Goal: Task Accomplishment & Management: Manage account settings

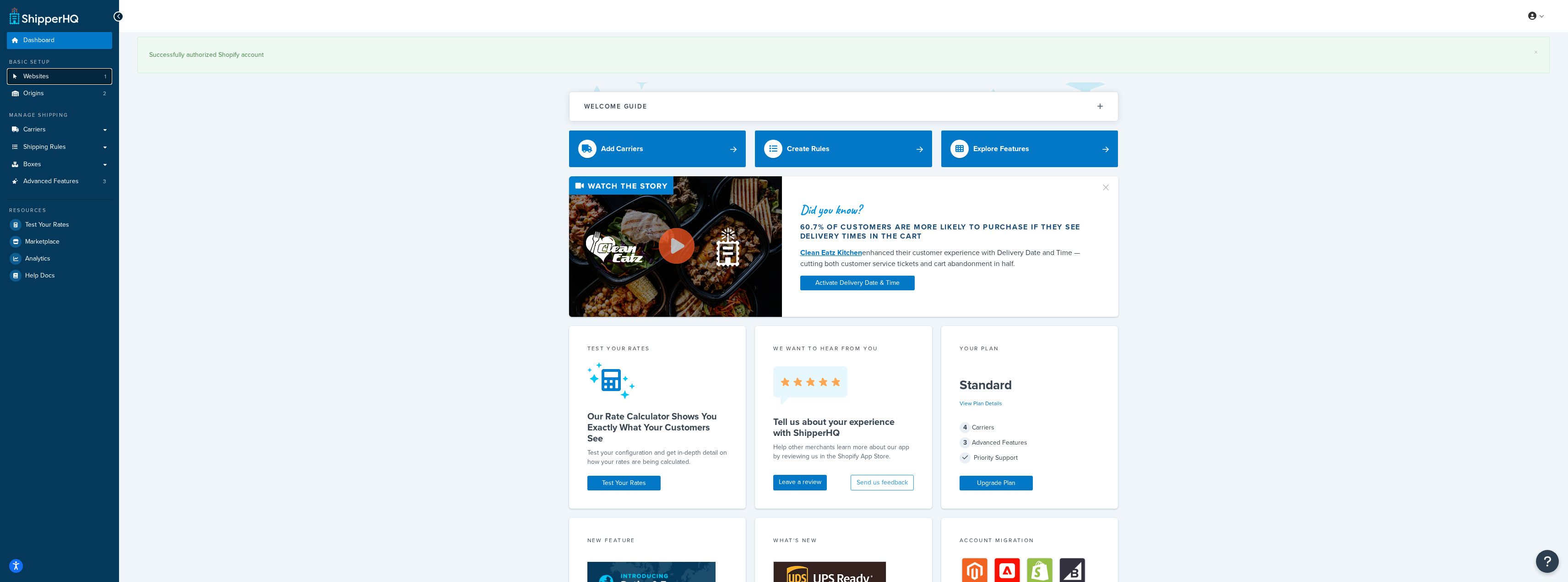
click at [42, 81] on link "Websites 1" at bounding box center [59, 77] width 105 height 17
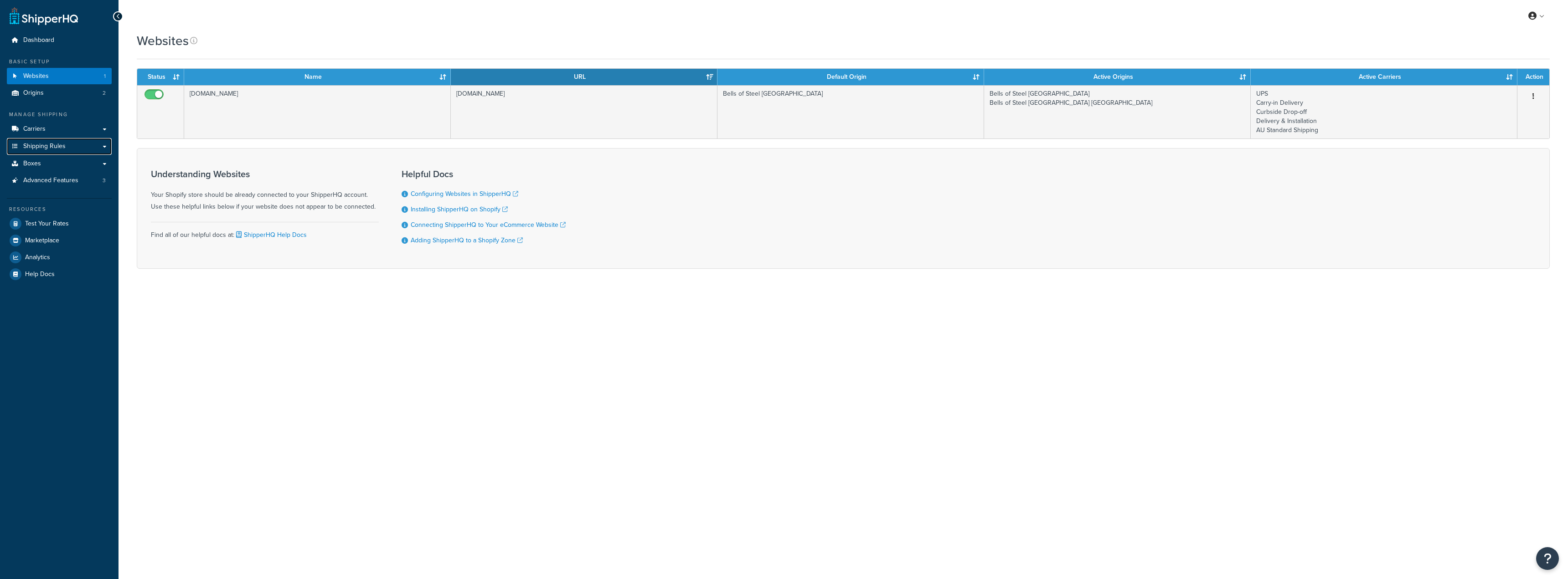
click at [50, 144] on span "Shipping Rules" at bounding box center [44, 146] width 43 height 8
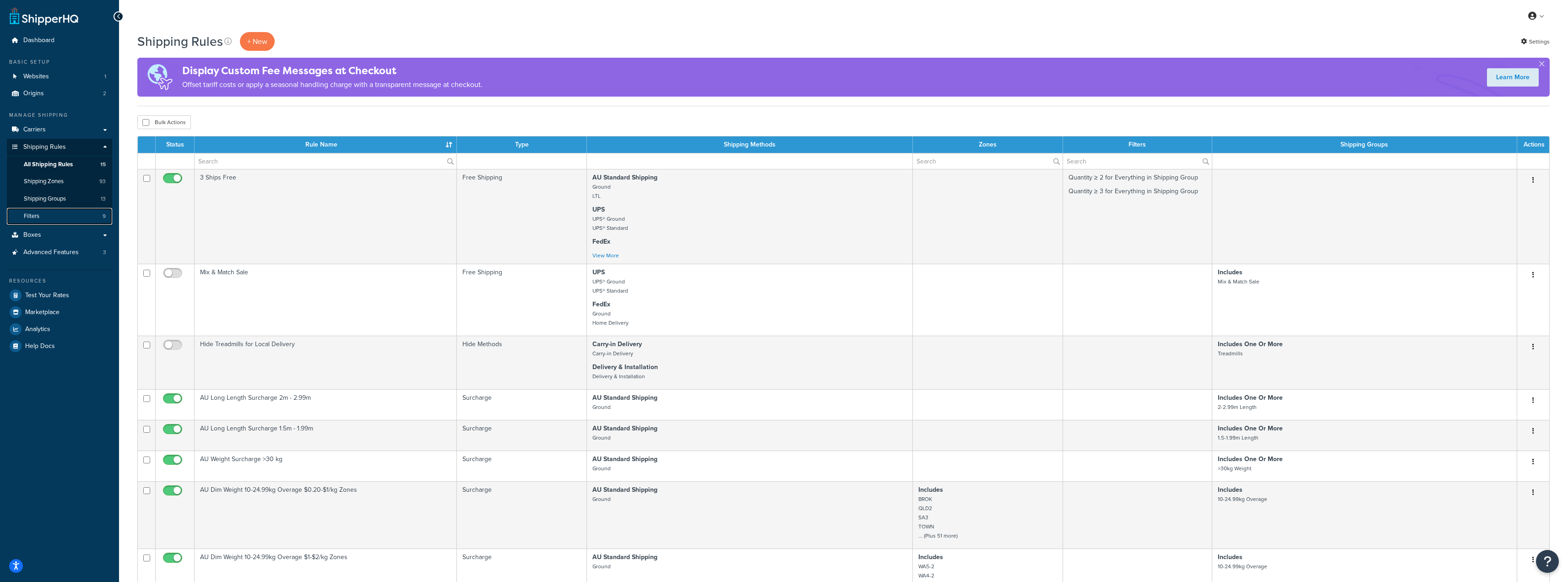
click at [73, 208] on link "Filters 9" at bounding box center [59, 216] width 105 height 17
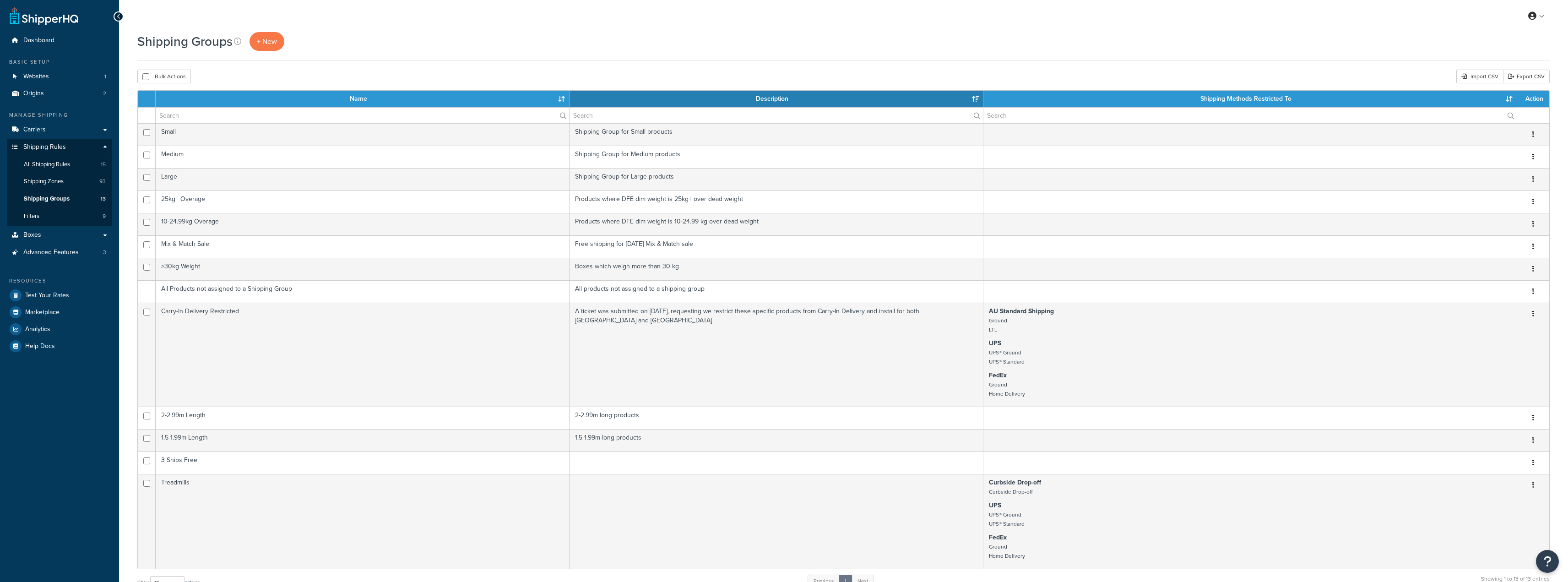
select select "15"
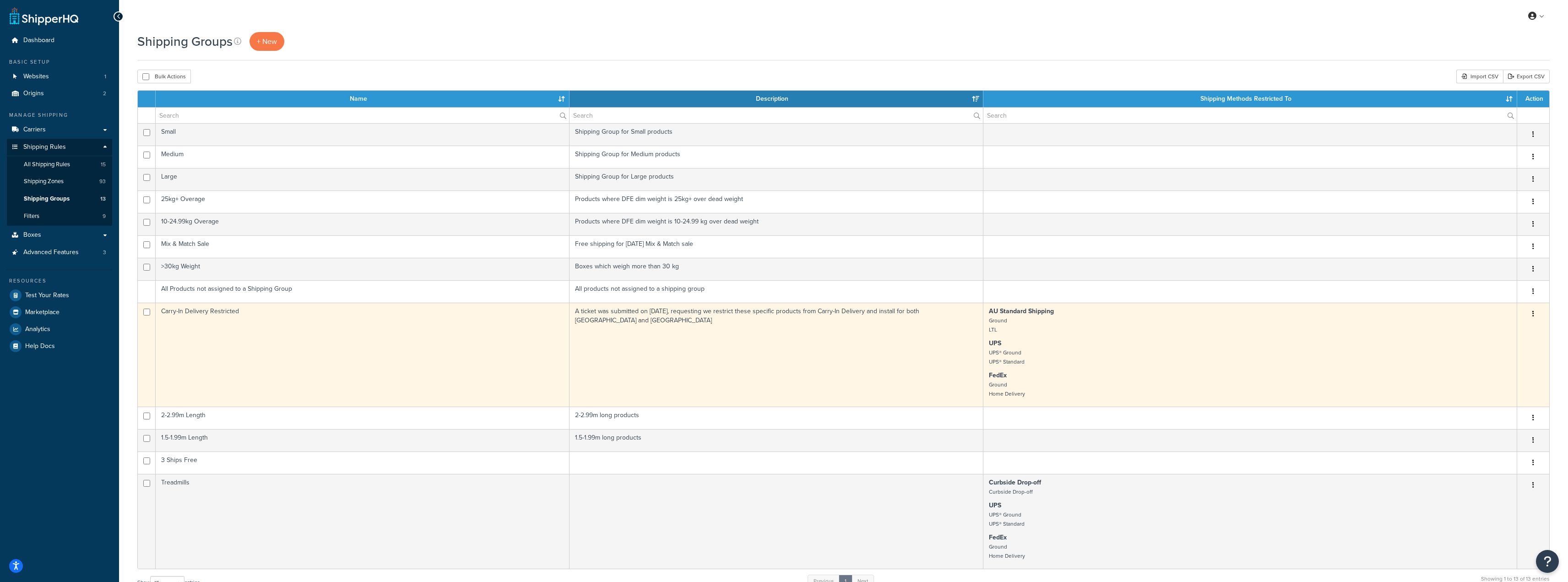
click at [238, 334] on td "Carry-In Delivery Restricted" at bounding box center [363, 355] width 414 height 104
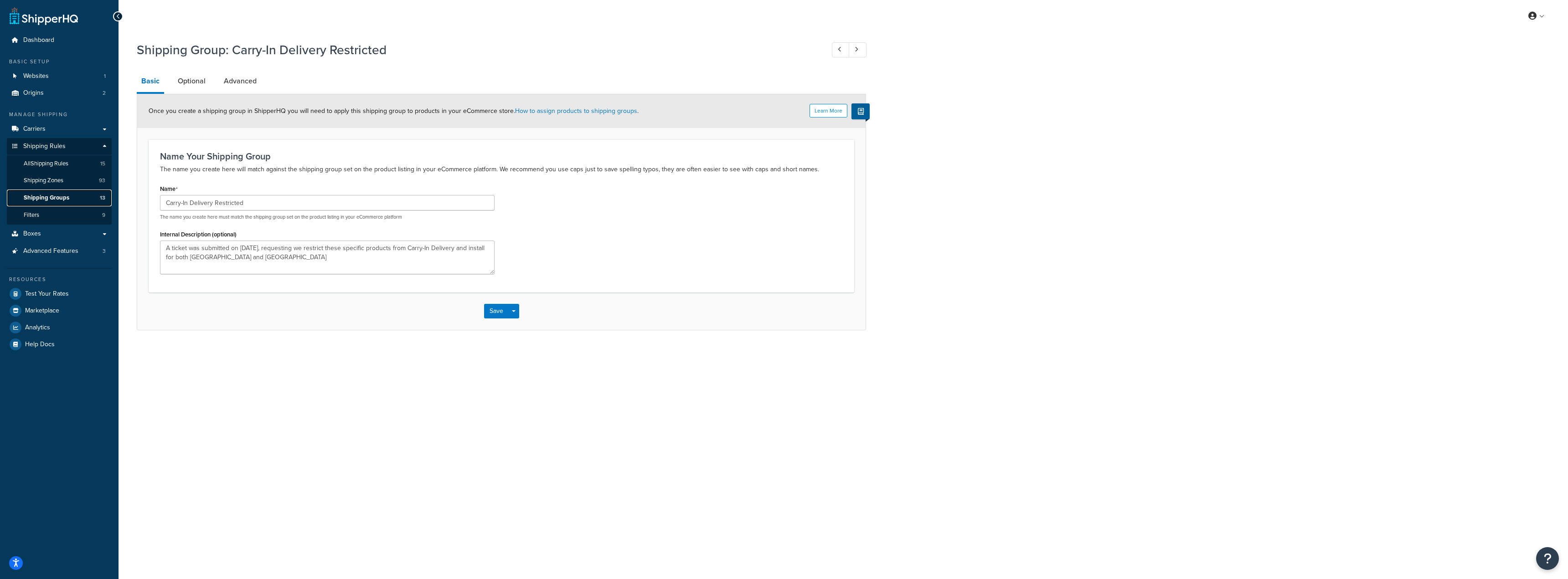
click at [59, 199] on span "Shipping Groups" at bounding box center [46, 198] width 46 height 8
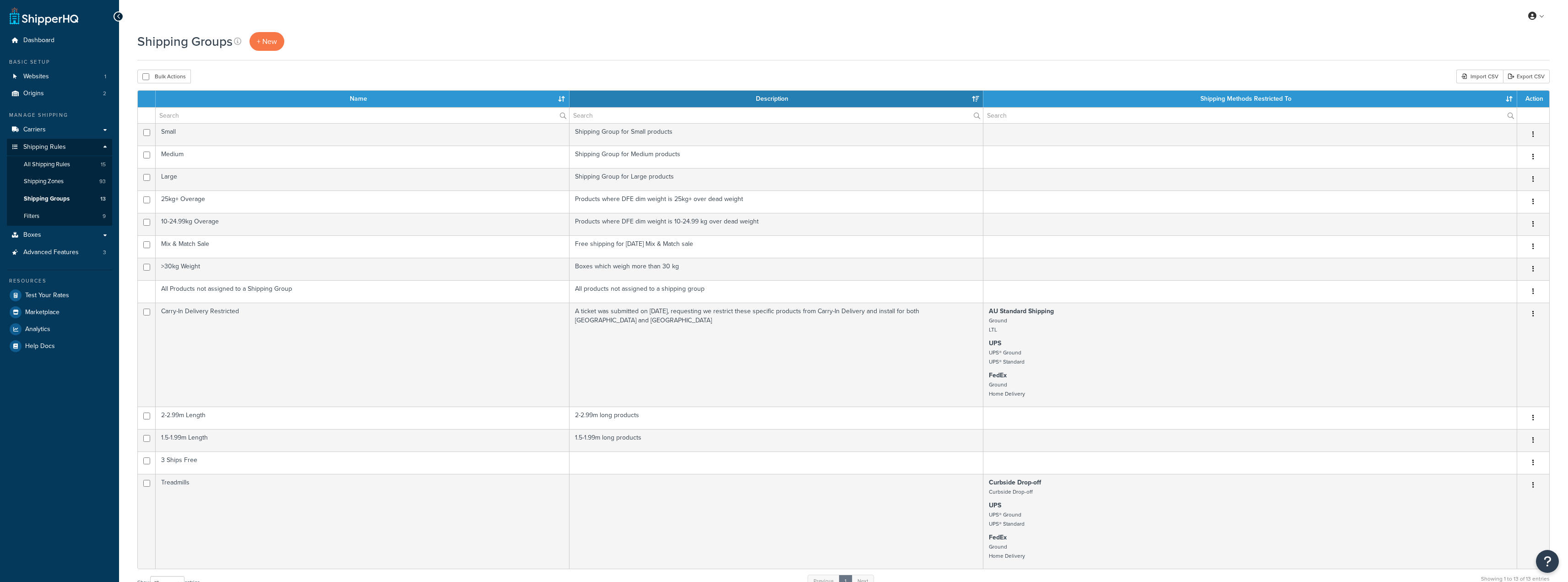
select select "15"
click at [38, 81] on link "Websites 1" at bounding box center [59, 77] width 105 height 17
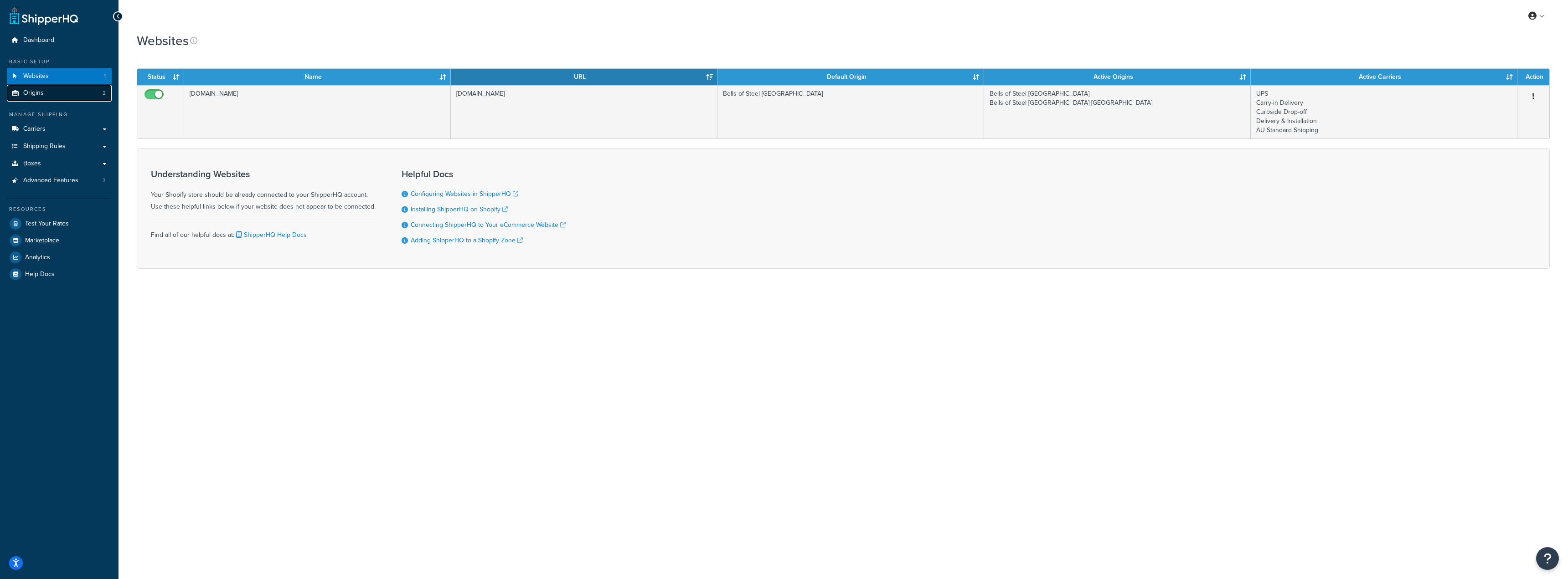
click at [59, 98] on link "Origins 2" at bounding box center [59, 93] width 105 height 17
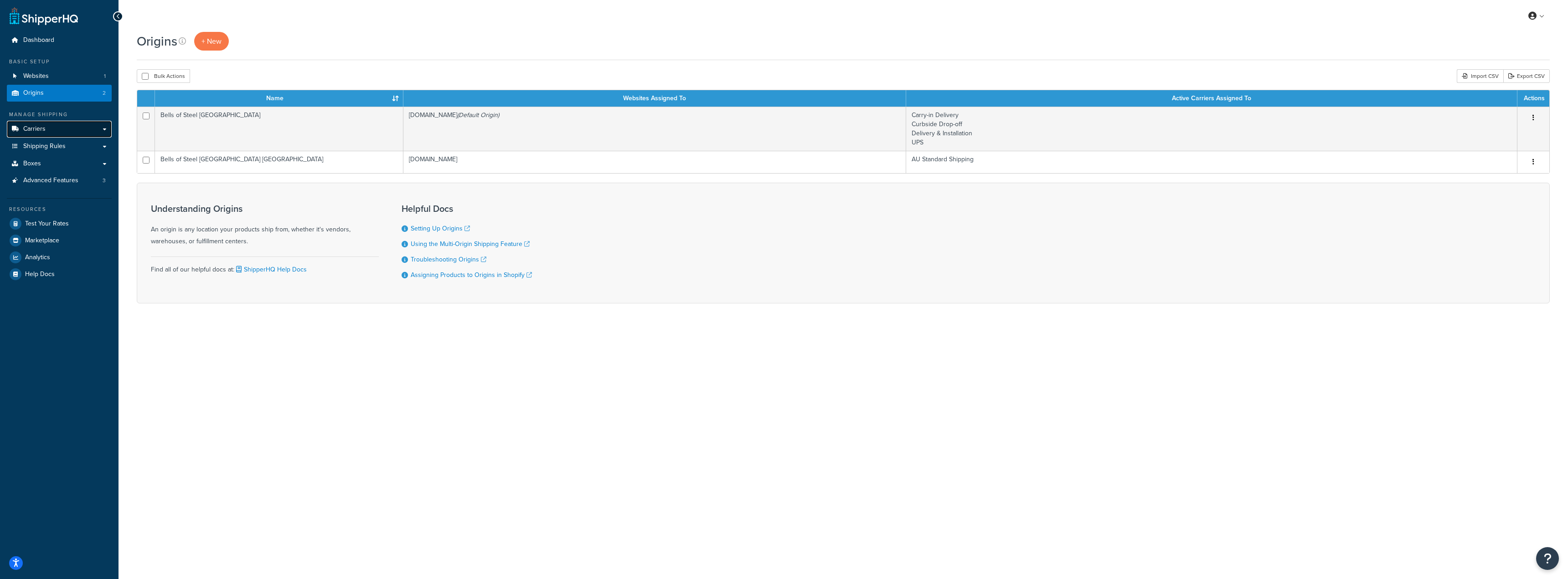
click at [68, 135] on link "Carriers" at bounding box center [59, 129] width 105 height 17
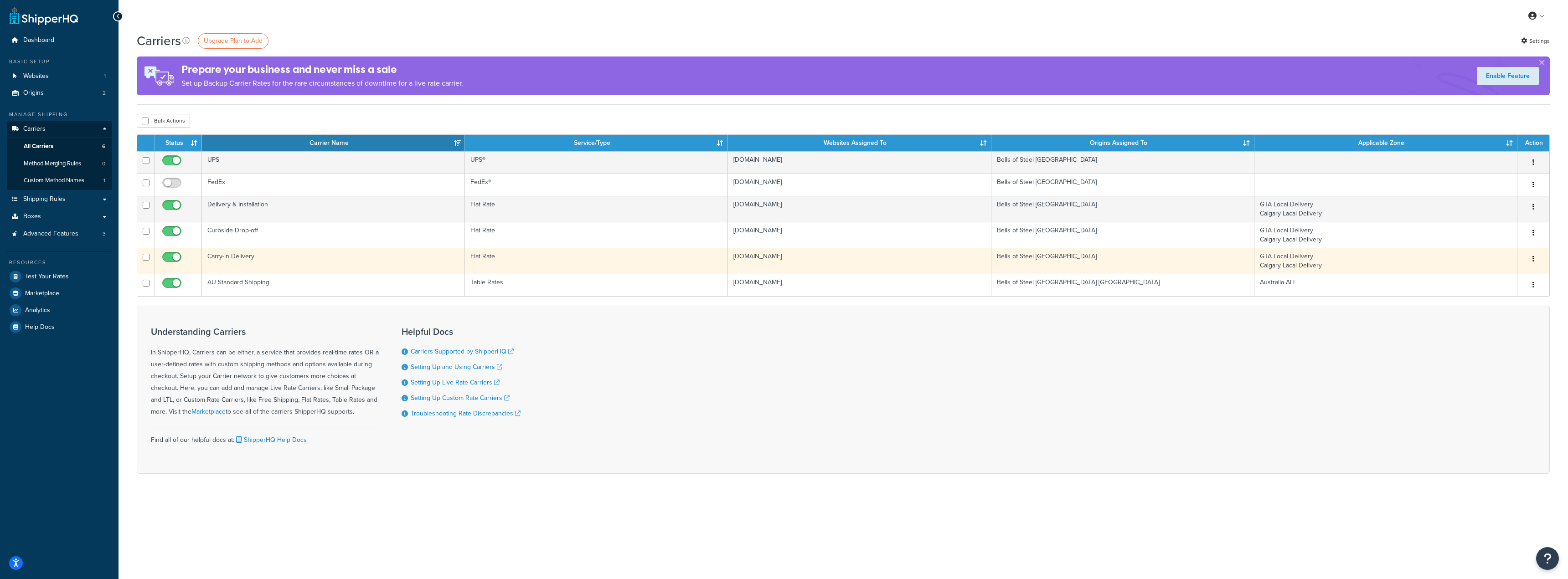
click at [251, 254] on td "Carry-in Delivery" at bounding box center [334, 260] width 263 height 26
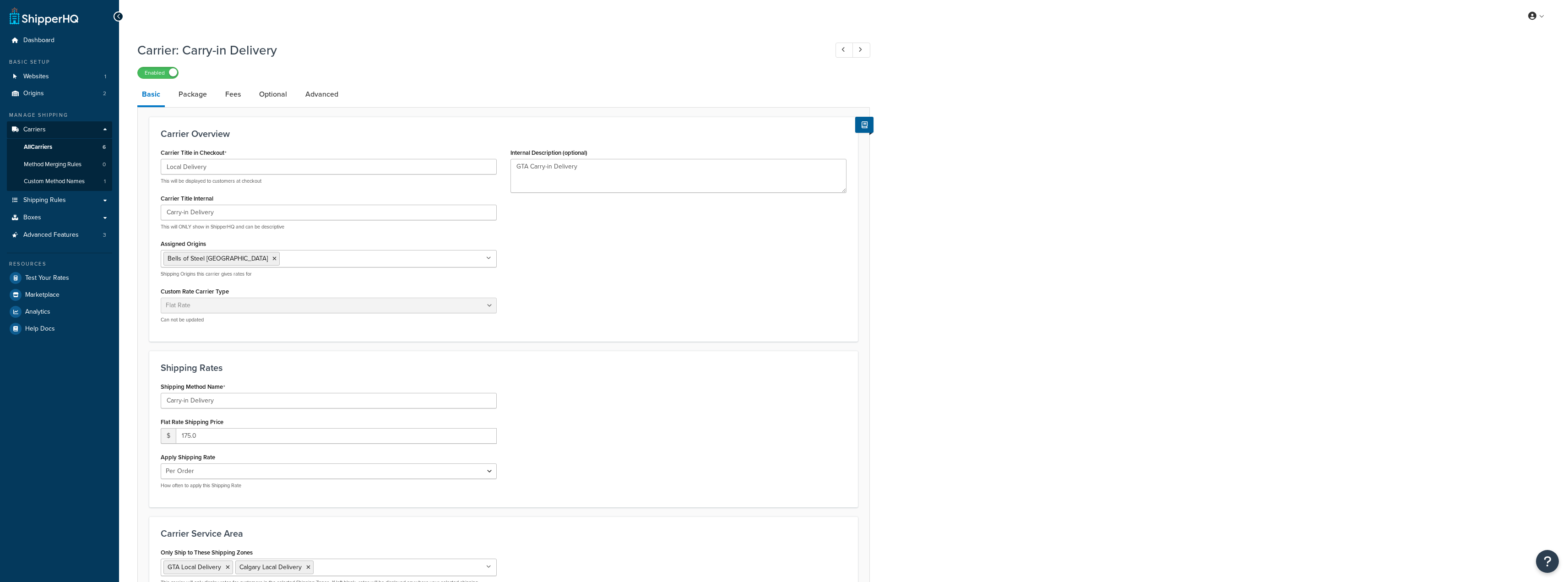
select select "flat"
click at [316, 92] on link "Advanced" at bounding box center [322, 94] width 42 height 22
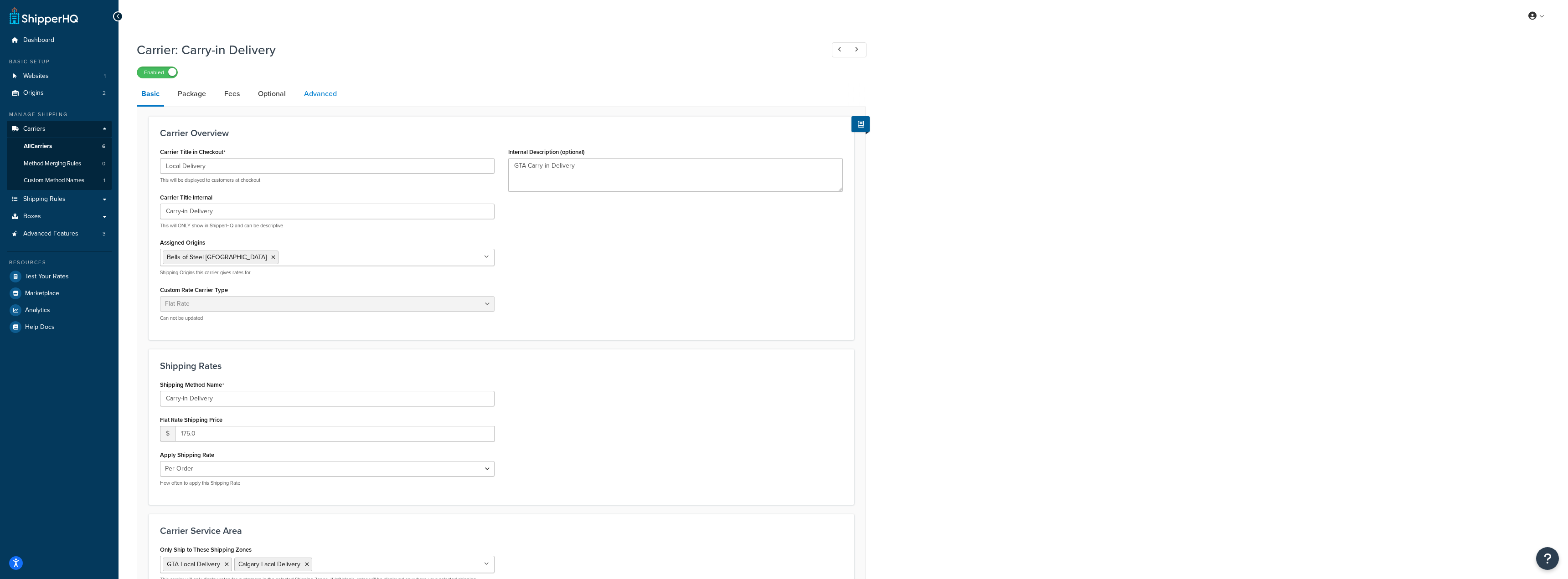
select select "false"
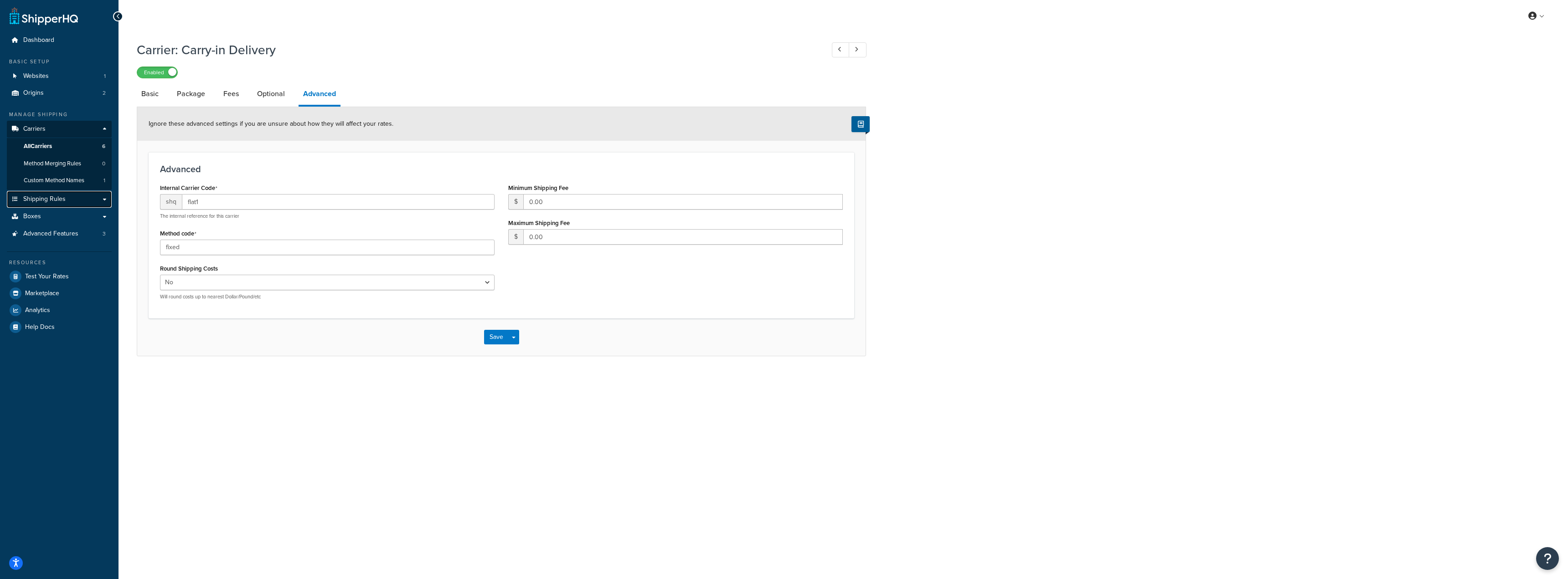
click at [71, 193] on link "Shipping Rules" at bounding box center [59, 199] width 105 height 17
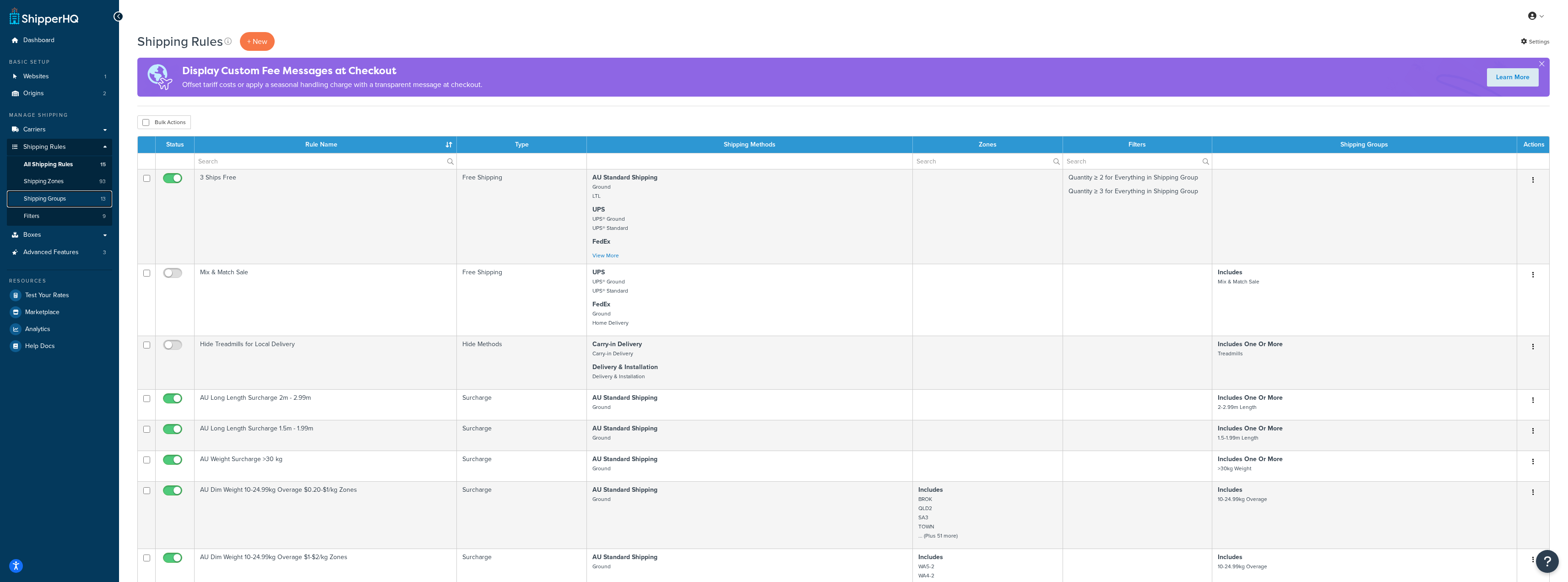
click at [45, 199] on span "Shipping Groups" at bounding box center [45, 199] width 42 height 8
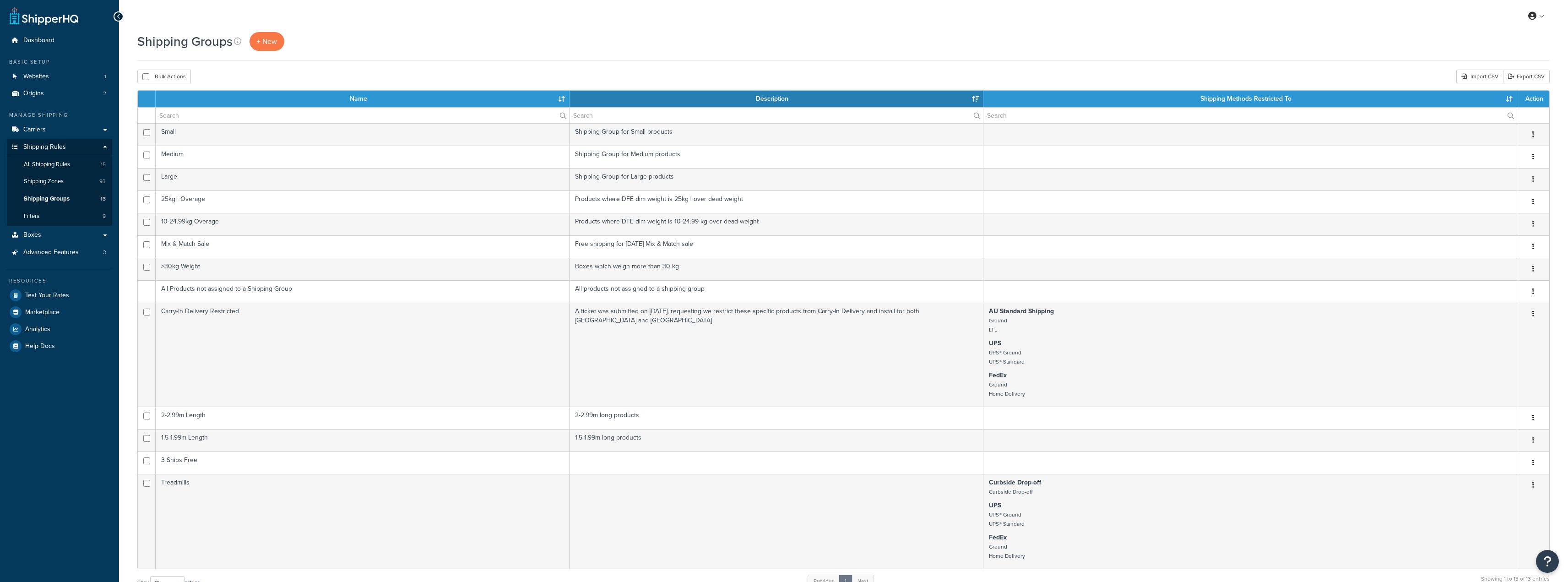
select select "15"
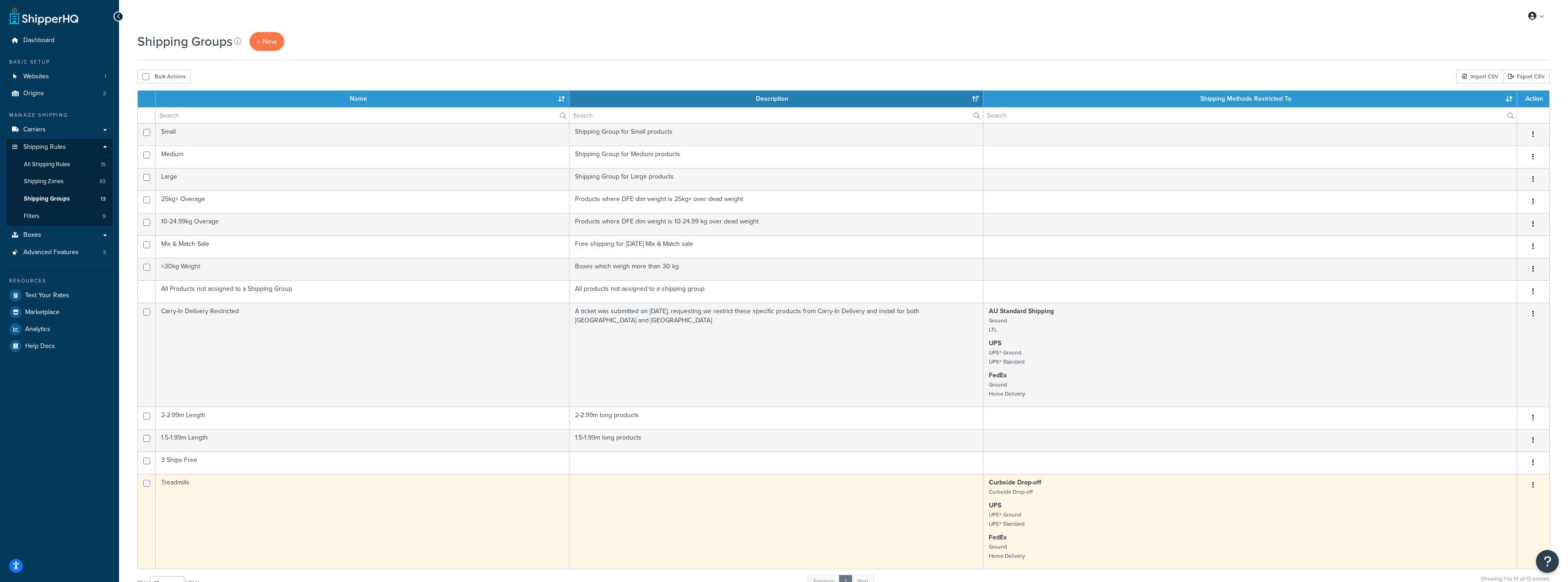
click at [472, 523] on td "Treadmills" at bounding box center [363, 521] width 414 height 95
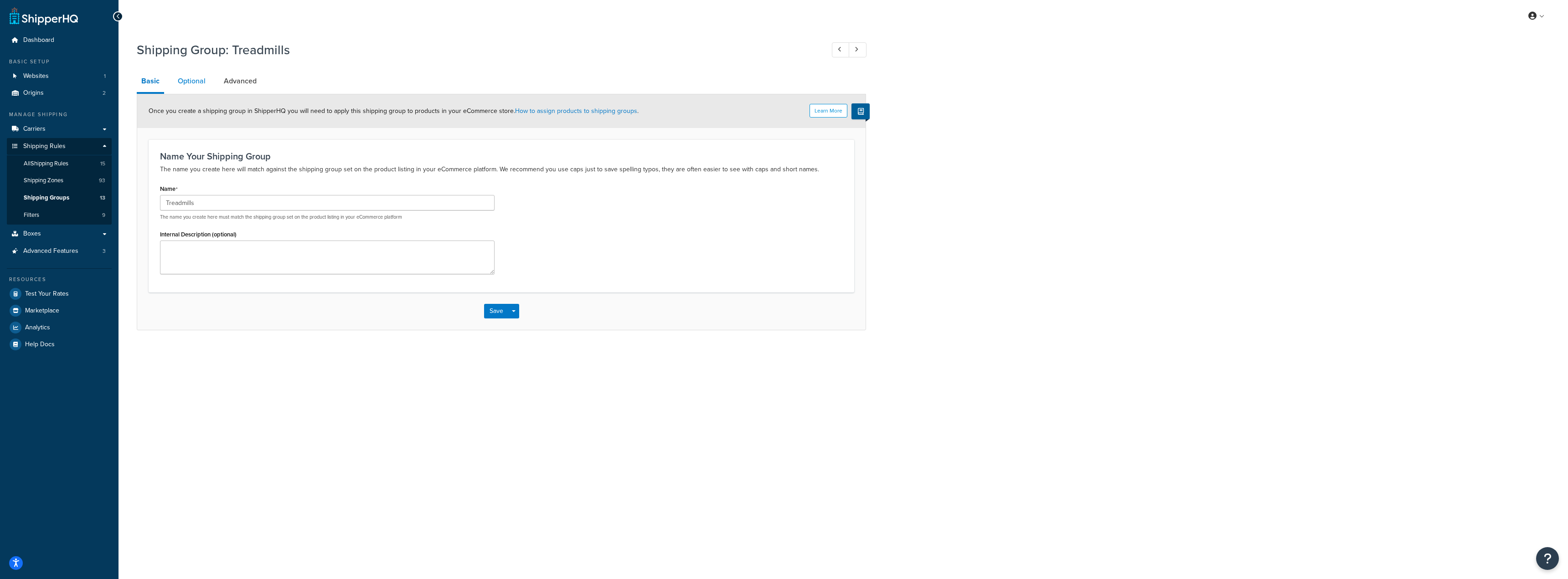
click at [194, 83] on link "Optional" at bounding box center [192, 81] width 37 height 22
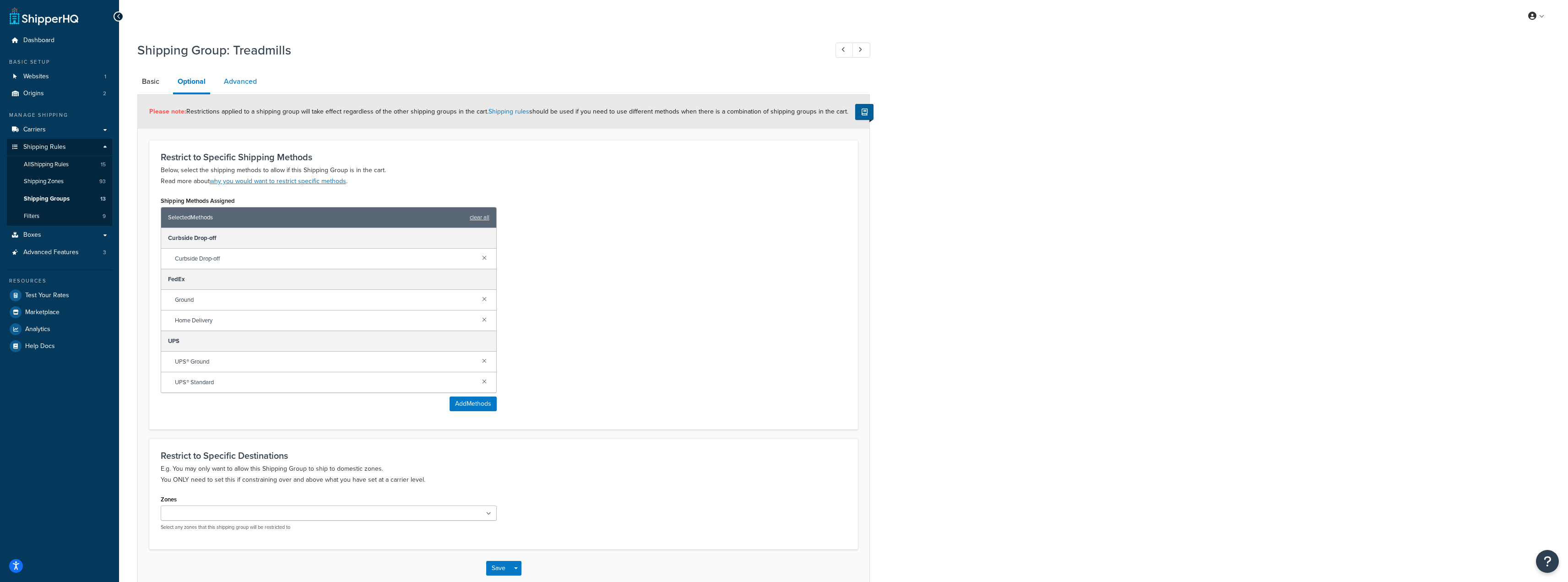
click at [226, 81] on link "Advanced" at bounding box center [240, 81] width 42 height 22
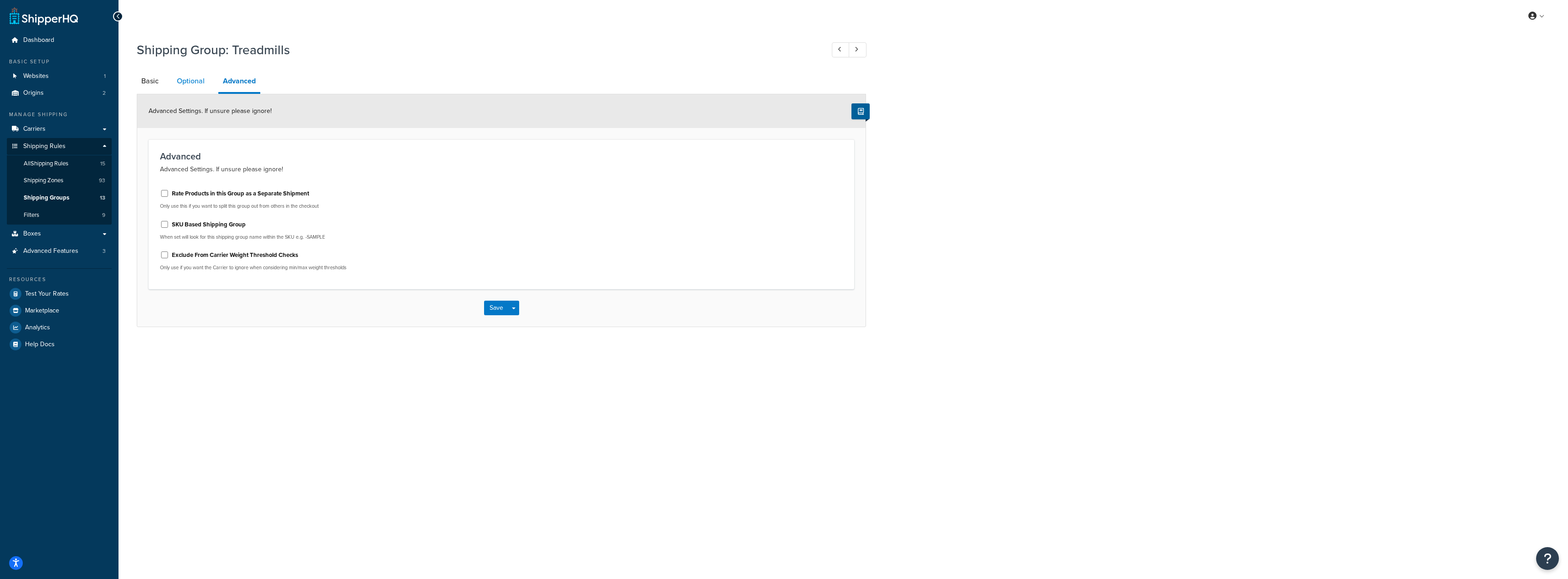
click at [182, 85] on link "Optional" at bounding box center [191, 81] width 37 height 22
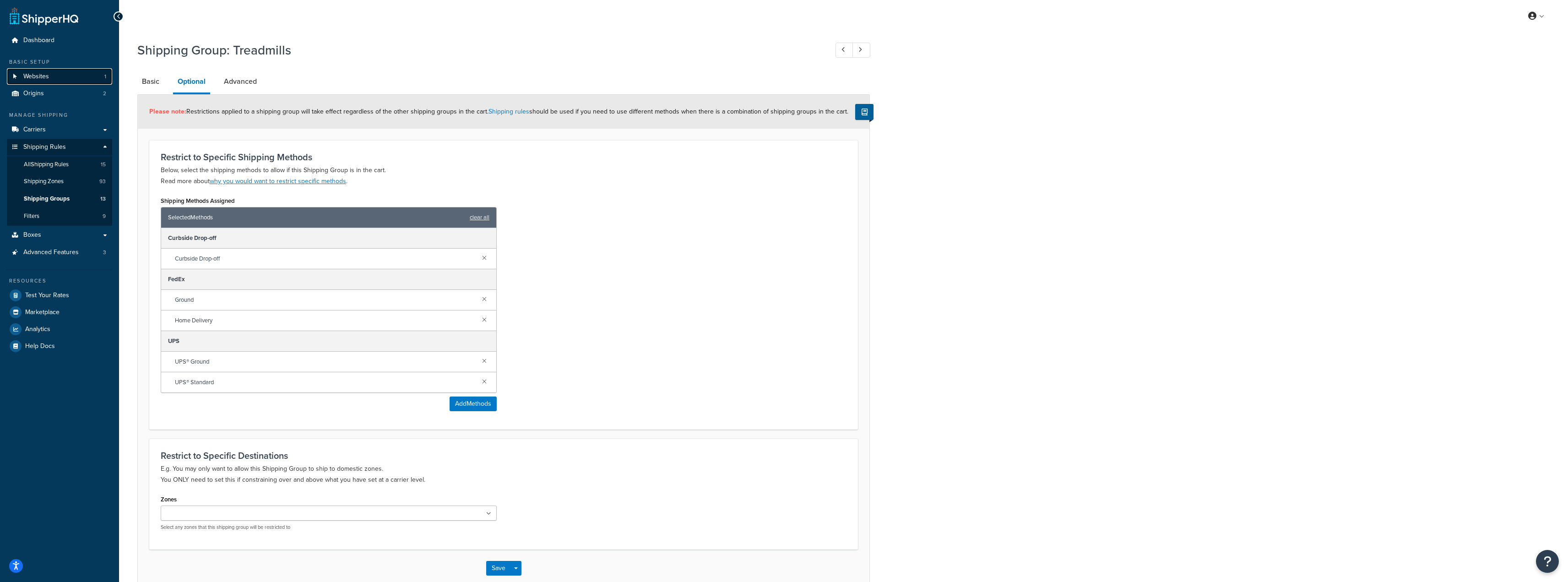
click at [106, 85] on link "Websites 1" at bounding box center [59, 77] width 105 height 17
